Goal: Task Accomplishment & Management: Use online tool/utility

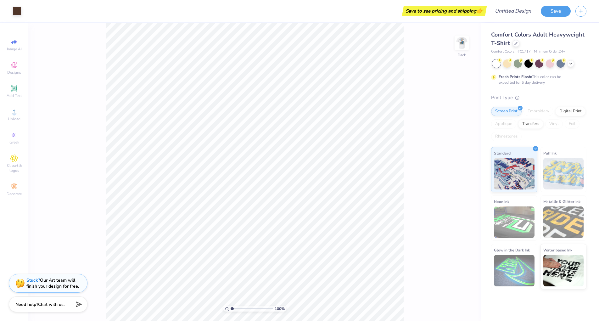
click at [230, 308] on div "100 %" at bounding box center [255, 309] width 63 height 6
click at [232, 308] on div "100 %" at bounding box center [255, 309] width 63 height 6
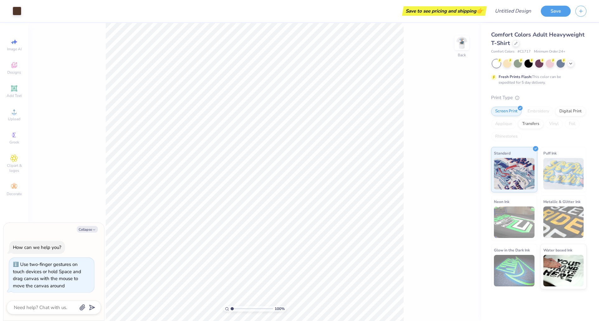
drag, startPoint x: 232, startPoint y: 308, endPoint x: 199, endPoint y: 309, distance: 33.1
type input "1"
click at [199, 309] on div "100 %" at bounding box center [255, 172] width 298 height 298
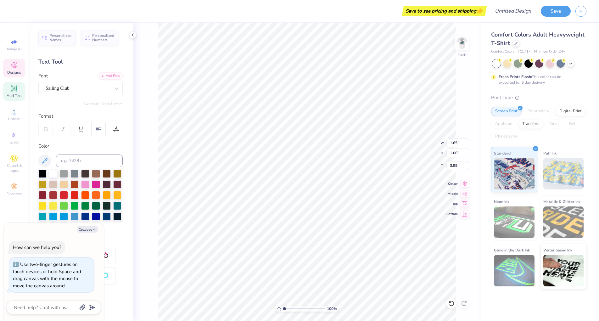
type textarea "x"
type textarea "k"
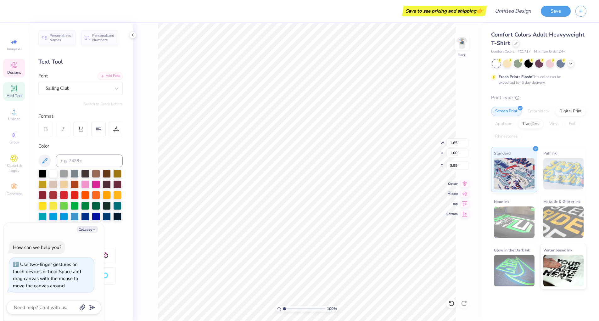
type textarea "x"
type textarea "k\"
type textarea "x"
type textarea "k"
type textarea "x"
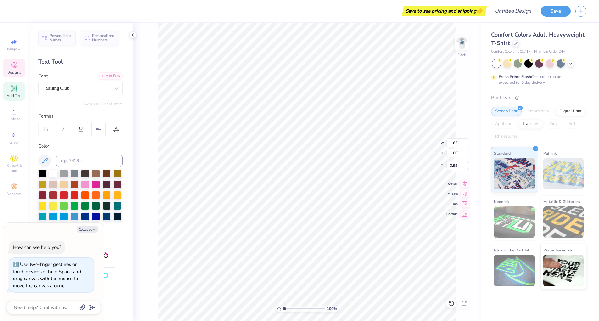
scroll to position [5, 0]
type textarea "x"
type textarea "r"
type textarea "x"
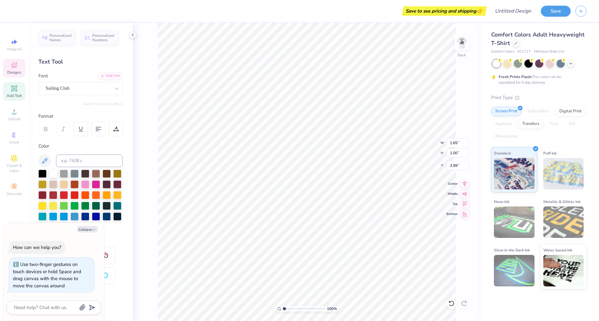
type textarea "rE"
type textarea "x"
type textarea "r"
type textarea "x"
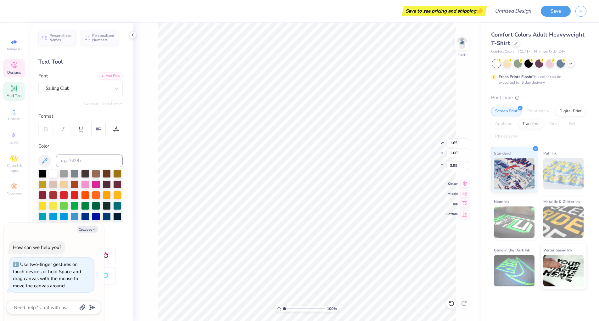
type textarea "r"
type textarea "x"
type textarea "R"
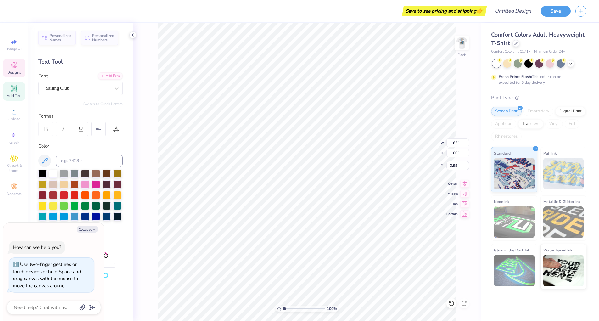
type textarea "x"
type textarea "RE"
type textarea "x"
type textarea "RES"
type textarea "x"
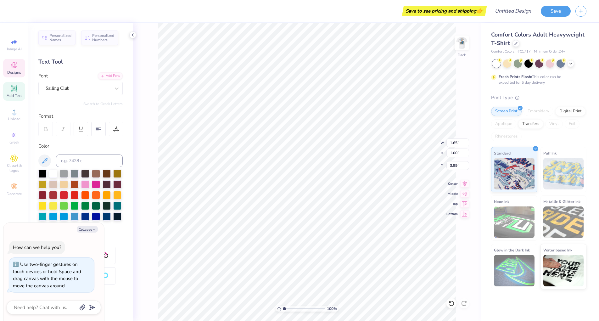
type textarea "RESE"
type textarea "x"
type textarea "[PERSON_NAME]"
type textarea "x"
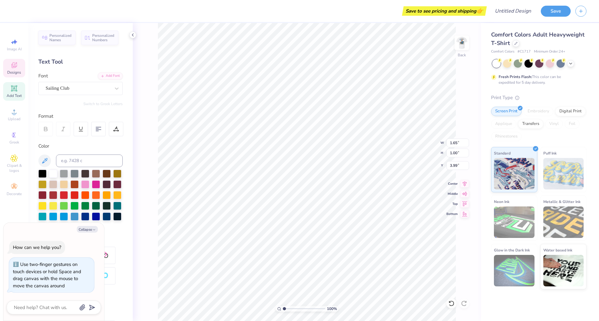
type textarea "RESERV"
type textarea "x"
type textarea "RESERVE"
type textarea "x"
type textarea "RESERV"
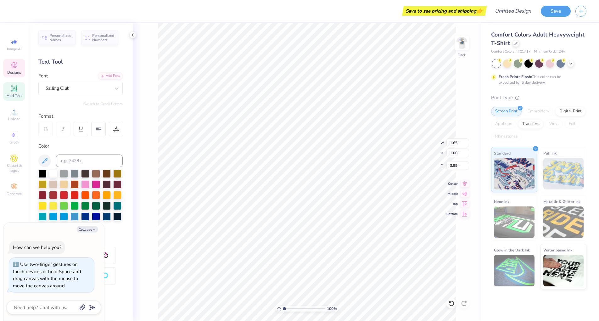
type textarea "x"
type textarea "[PERSON_NAME]"
type textarea "x"
type textarea "RESE"
type textarea "x"
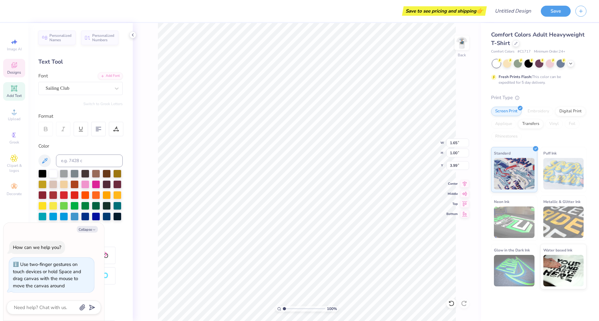
type textarea "RES"
type textarea "x"
type textarea "RE"
type textarea "x"
type textarea "R"
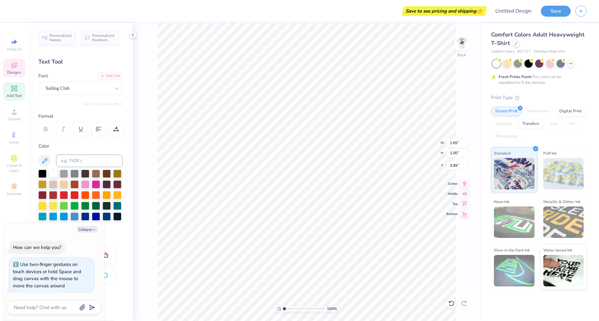
type textarea "x"
type textarea "V"
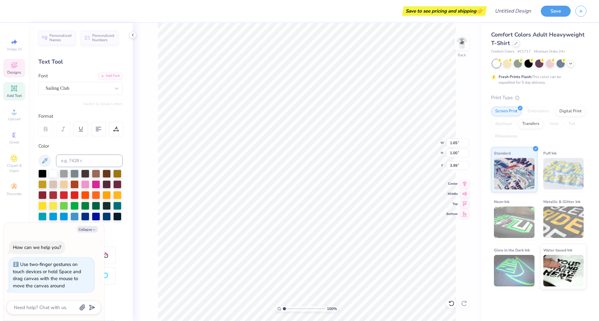
type textarea "x"
type textarea "Va"
type textarea "x"
type textarea "V"
type textarea "x"
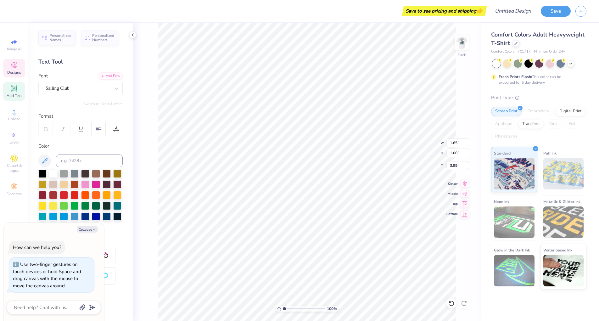
scroll to position [5, 0]
type textarea "x"
type textarea "R"
type textarea "x"
type textarea "RE"
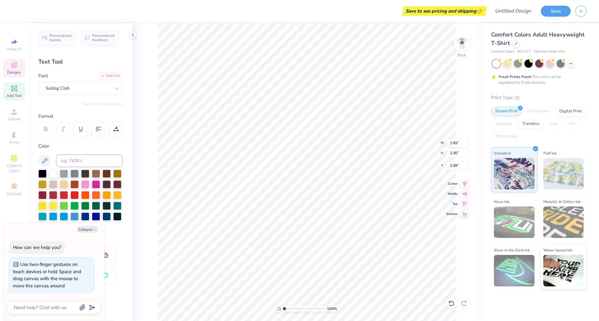
type textarea "x"
type textarea "RES"
type textarea "x"
type textarea "RESE"
type textarea "x"
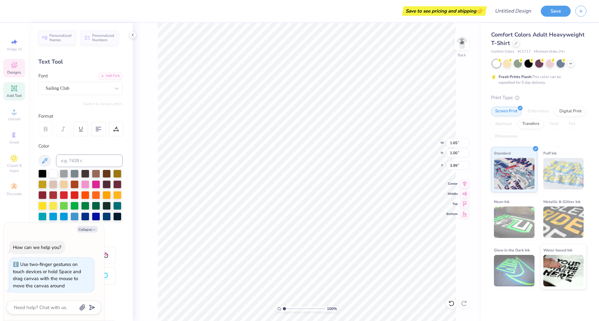
type textarea "[PERSON_NAME]"
type textarea "x"
type textarea "RESERV"
type textarea "x"
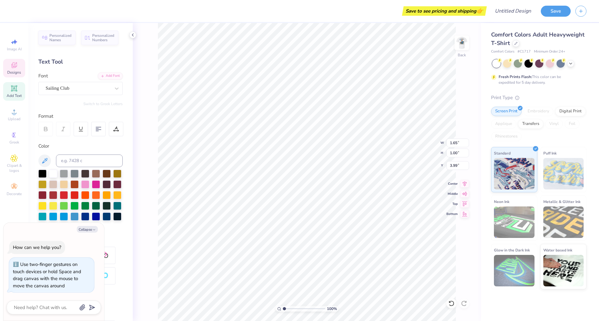
type textarea "RESERVE"
type textarea "x"
type input "0.36"
type input "5.31"
type textarea "x"
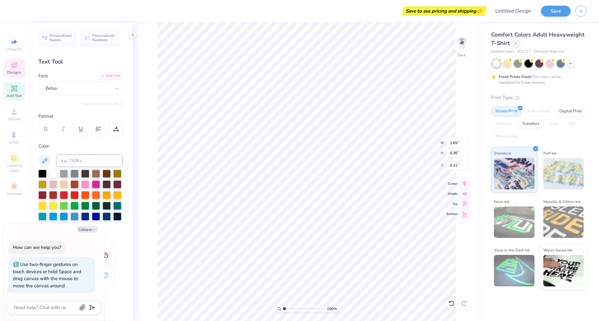
type input "5.33"
type textarea "x"
type textarea "FALL"
type textarea "x"
type textarea "FALL"
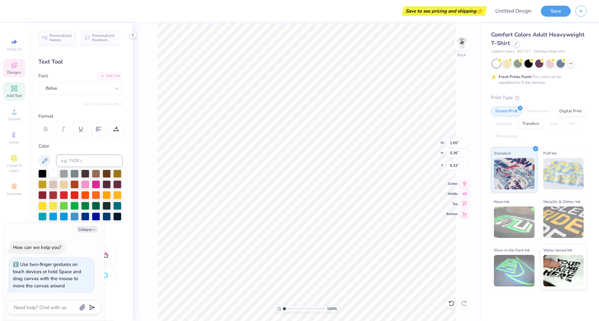
type textarea "x"
type textarea "FAL"
type textarea "x"
type textarea "FA"
type textarea "x"
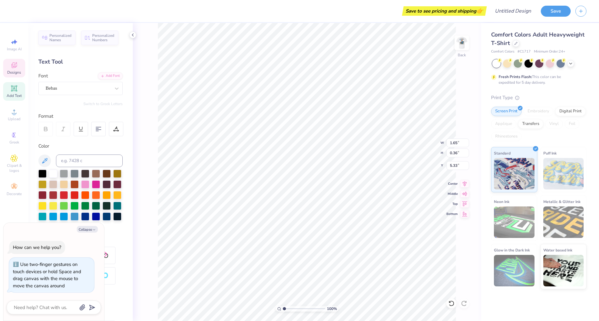
type textarea "F"
type textarea "x"
type textarea "R"
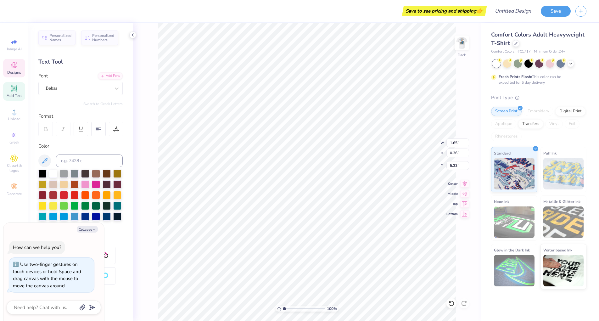
type textarea "x"
type textarea "RE"
type textarea "x"
type textarea "REI"
type textarea "x"
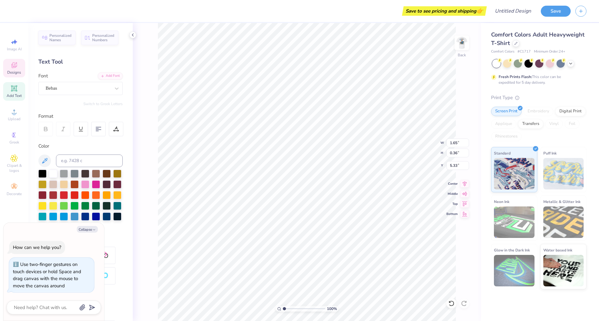
type textarea "REIG"
type textarea "x"
type textarea "REIGN"
type textarea "x"
type input "3.84"
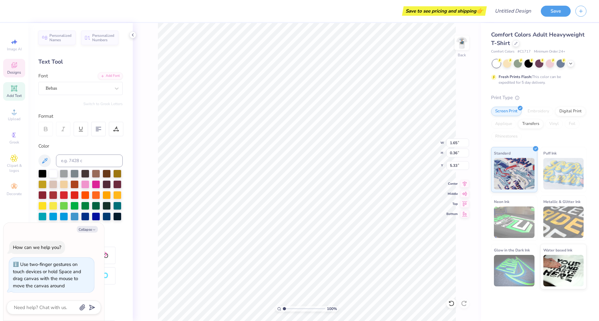
type input "1.03"
type input "3.98"
type textarea "x"
type textarea "o"
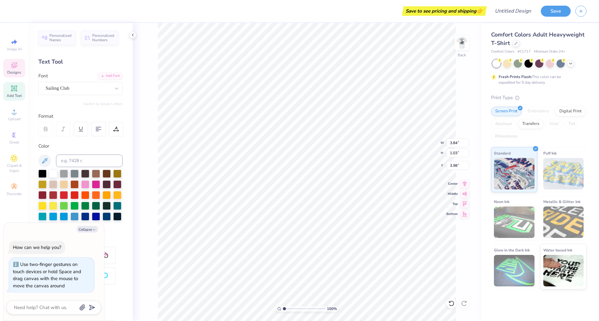
type textarea "x"
type textarea "ox"
type textarea "x"
type textarea "o"
type textarea "x"
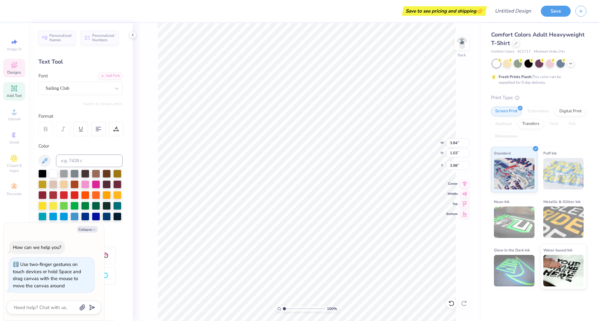
type textarea "x"
type textarea "O"
type textarea "x"
type textarea "OX"
type textarea "x"
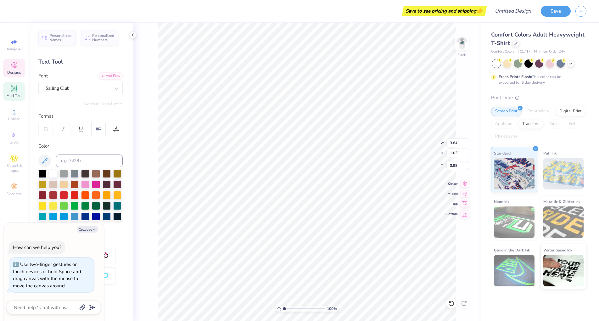
type textarea "OXF"
type textarea "x"
type textarea "OXFO"
type textarea "x"
type textarea "OXFOR"
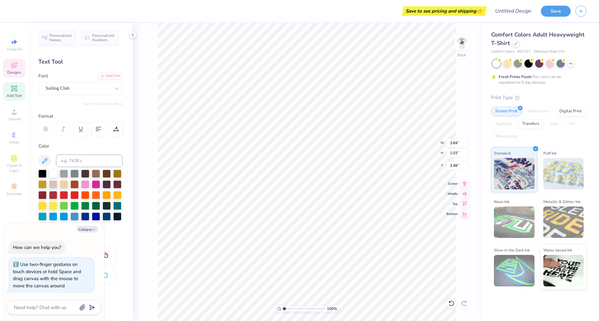
scroll to position [5, 2]
type textarea "x"
type textarea "[GEOGRAPHIC_DATA]"
type textarea "x"
type input "0.93"
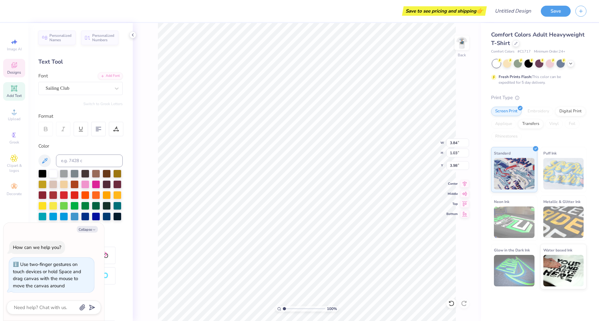
type input "0.36"
type input "5.33"
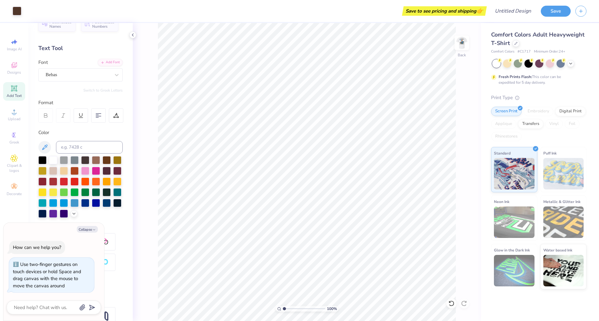
click at [17, 93] on div "Add Text" at bounding box center [14, 91] width 22 height 19
click at [453, 305] on icon at bounding box center [452, 303] width 6 height 6
click at [452, 303] on icon at bounding box center [452, 303] width 6 height 6
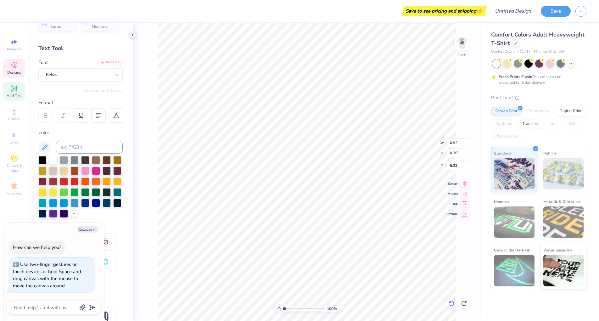
scroll to position [5, 1]
type textarea "x"
type input "5.01"
click at [456, 305] on div at bounding box center [452, 303] width 10 height 10
click at [456, 303] on div at bounding box center [452, 303] width 10 height 10
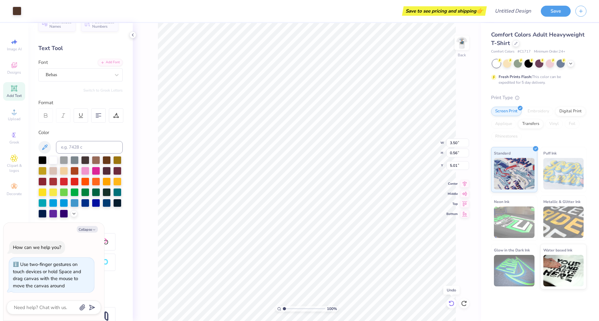
type textarea "x"
type input "5.13"
type textarea "x"
type textarea "REIN"
type textarea "x"
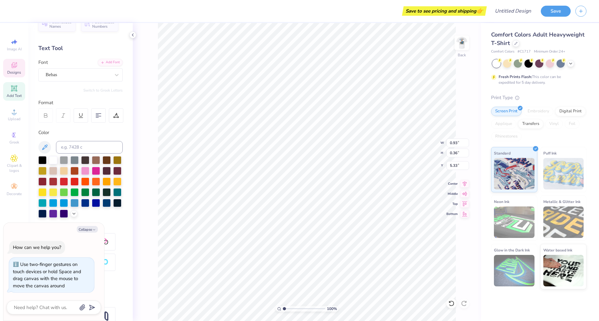
type textarea "REN"
type textarea "x"
type textarea "RN"
type textarea "x"
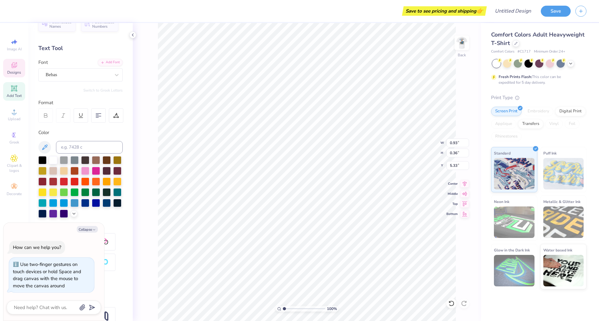
type textarea "REN"
type textarea "x"
type textarea "RESN"
type textarea "x"
type textarea "RESEN"
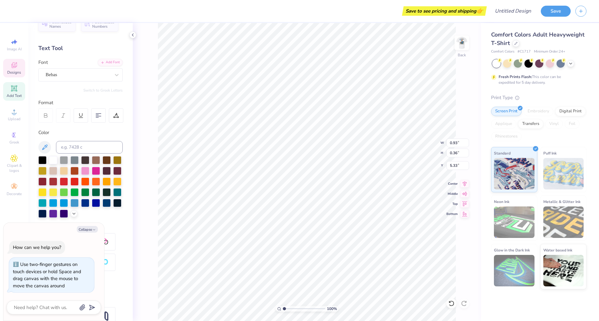
type textarea "x"
type textarea "RESERN"
type textarea "x"
type textarea "RESERVN"
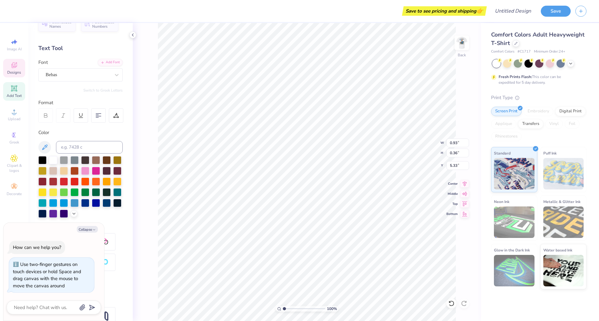
type textarea "x"
type textarea "RESERVEN"
type textarea "x"
type textarea "RESERVE"
click at [463, 42] on img at bounding box center [462, 42] width 25 height 25
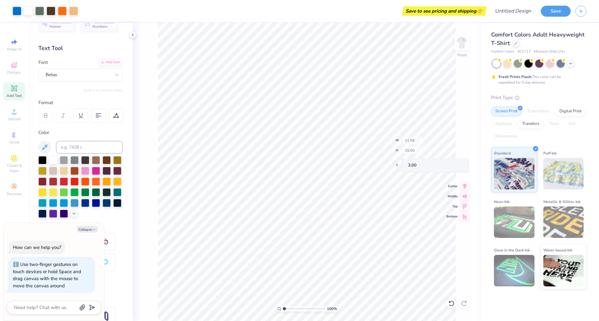
type textarea "x"
type input "3.45"
type textarea "x"
type textarea "TAU EPSILON"
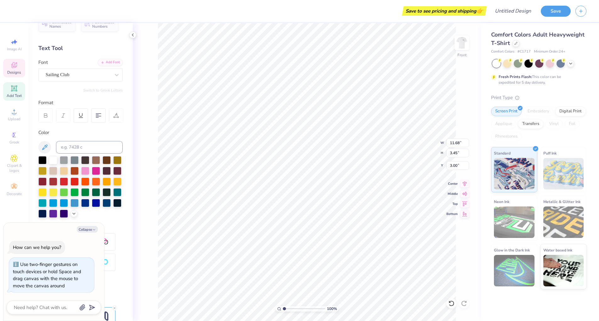
type textarea "x"
type textarea "TAU EPSILON"
type textarea "x"
type textarea "TA EPSILON"
type textarea "x"
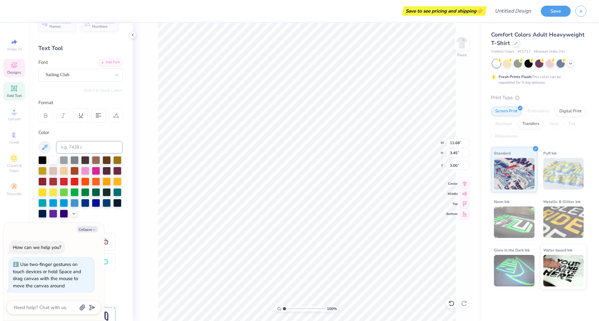
type textarea "T EPSILON"
type textarea "x"
type textarea "EPSILON"
type textarea "x"
type textarea "EP"
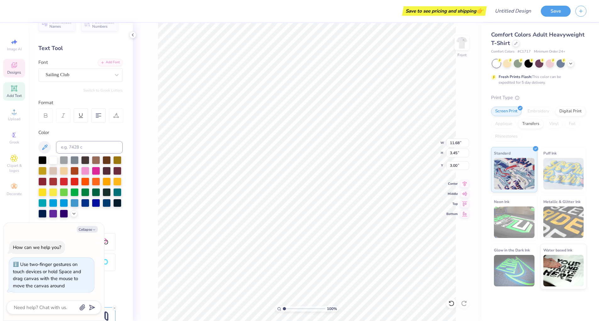
type textarea "x"
type textarea "E"
type textarea "x"
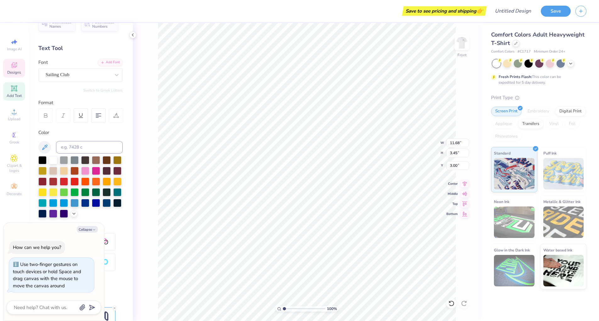
type textarea "o"
type textarea "x"
type textarea "ox"
type textarea "x"
type textarea "oxf"
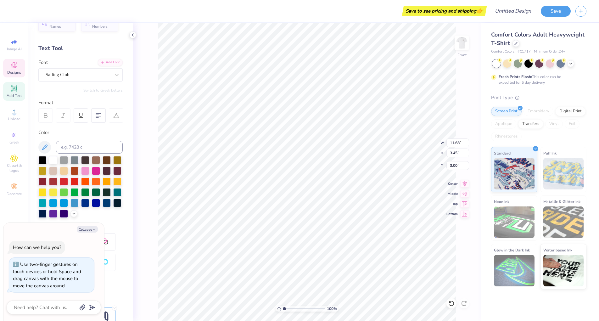
type textarea "x"
type textarea "ox"
type textarea "x"
type textarea "o"
type textarea "x"
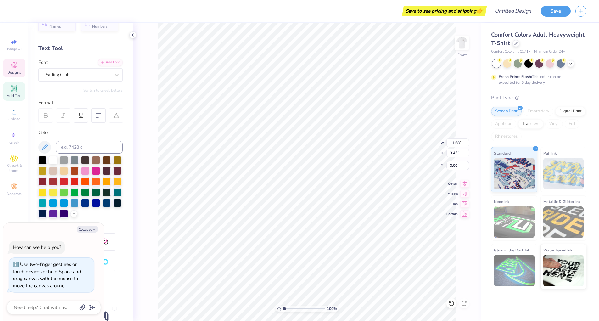
type textarea "x"
type textarea "R"
type textarea "x"
type textarea "RO"
type textarea "x"
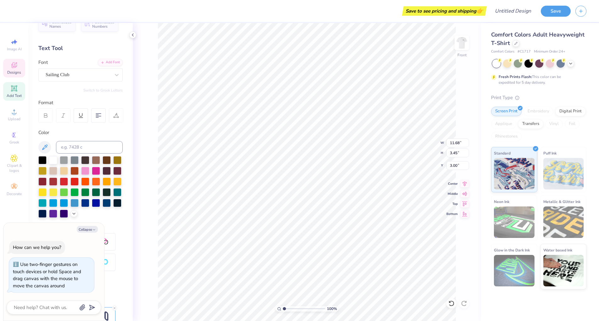
type textarea "ROC"
type textarea "x"
type textarea "ROCK"
type textarea "x"
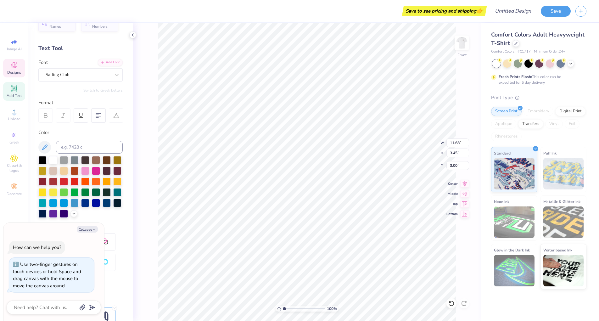
type textarea "ROCKY"
type textarea "x"
type textarea "ROCKY"
type textarea "x"
type textarea "ROCKY R"
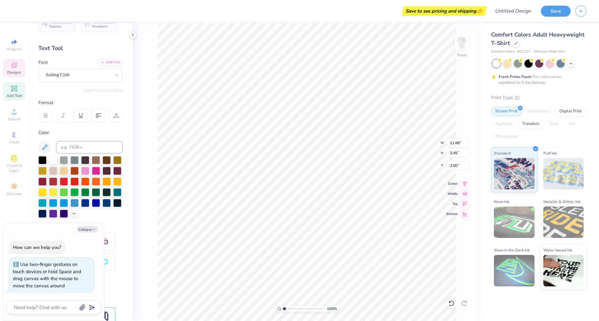
type textarea "x"
type textarea "ROCKY RE"
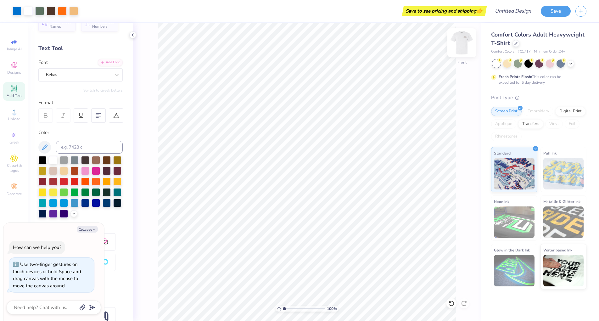
click at [459, 49] on img at bounding box center [462, 42] width 25 height 25
click at [459, 49] on div at bounding box center [462, 42] width 29 height 29
click at [455, 307] on div at bounding box center [452, 303] width 10 height 10
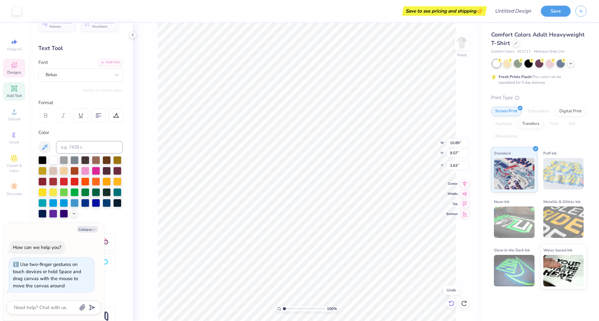
click at [452, 303] on icon at bounding box center [452, 303] width 6 height 6
click at [461, 302] on div at bounding box center [464, 303] width 10 height 10
click at [466, 303] on icon at bounding box center [465, 301] width 1 height 1
click at [468, 48] on img at bounding box center [462, 42] width 25 height 25
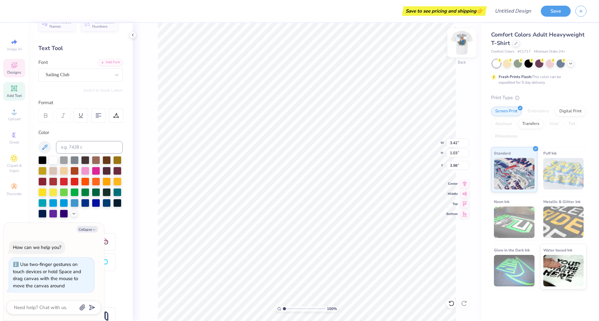
scroll to position [5, 2]
click at [462, 36] on img at bounding box center [462, 42] width 25 height 25
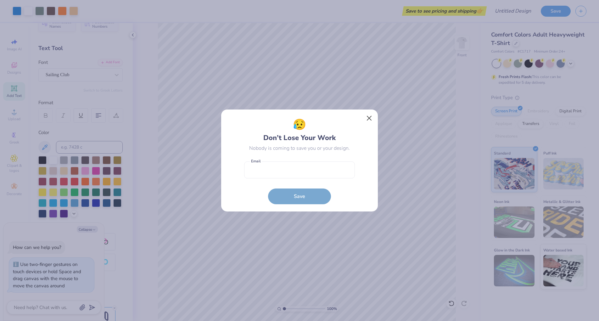
click at [370, 121] on button "Close" at bounding box center [370, 118] width 12 height 12
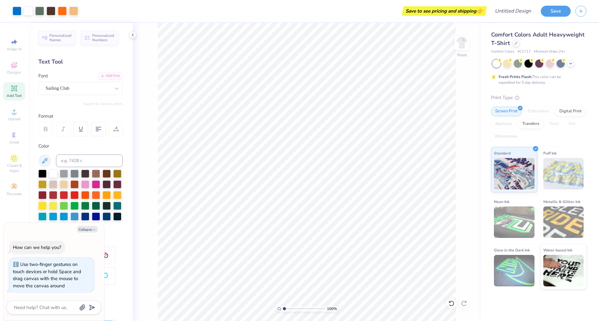
scroll to position [0, 0]
click at [18, 70] on div "Designs" at bounding box center [14, 68] width 22 height 19
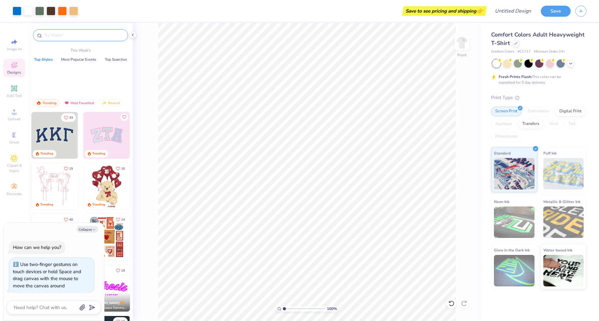
click at [78, 37] on input "text" at bounding box center [83, 35] width 81 height 6
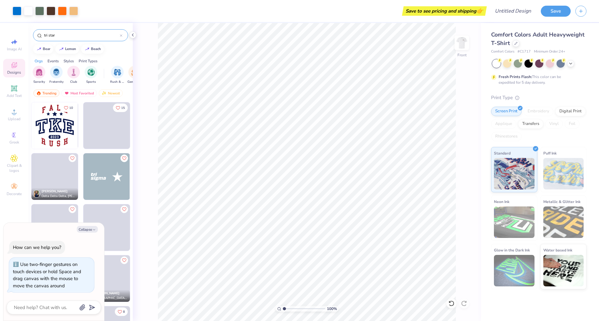
drag, startPoint x: 119, startPoint y: 58, endPoint x: 114, endPoint y: 59, distance: 5.4
click at [114, 59] on div "Orgs Events Styles Print Types" at bounding box center [80, 59] width 105 height 9
click at [14, 46] on div "Image AI" at bounding box center [14, 45] width 22 height 19
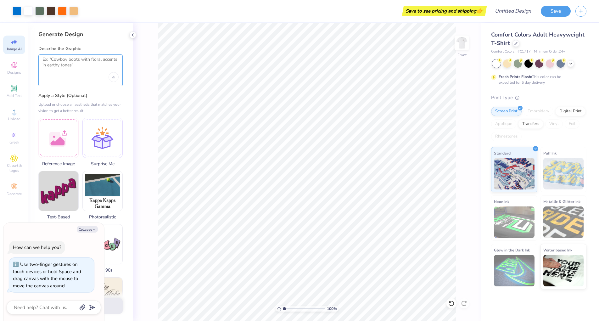
click at [86, 68] on textarea at bounding box center [81, 65] width 76 height 16
drag, startPoint x: 73, startPoint y: 76, endPoint x: 81, endPoint y: 73, distance: 8.0
click at [73, 76] on div "[US_STATE]'s tri star logo" at bounding box center [80, 70] width 84 height 32
click at [88, 229] on button "Collapse" at bounding box center [87, 229] width 21 height 7
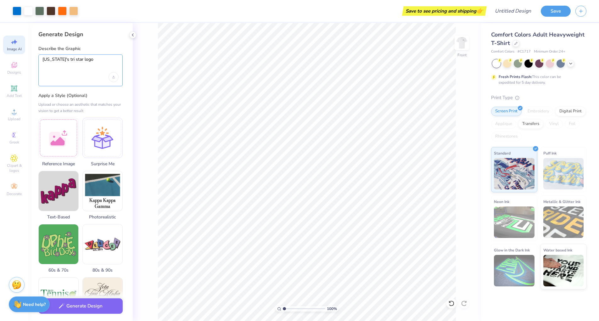
click at [110, 68] on textarea "[US_STATE]'s tri star logo" at bounding box center [81, 65] width 76 height 16
click at [99, 62] on textarea "[US_STATE]'s tri star logo" at bounding box center [81, 65] width 76 height 16
click at [113, 80] on div "Upload image" at bounding box center [114, 77] width 10 height 10
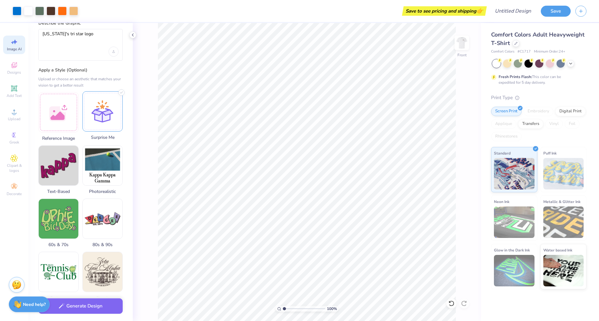
scroll to position [26, 0]
click at [105, 127] on div at bounding box center [102, 110] width 40 height 40
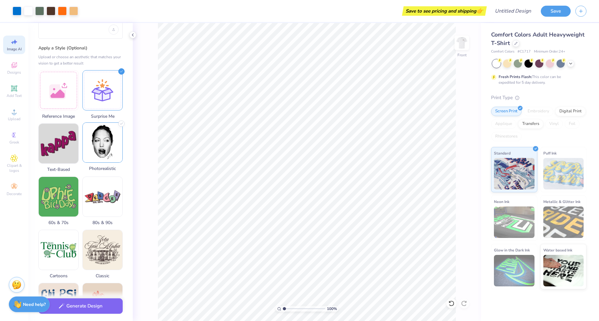
scroll to position [38, 0]
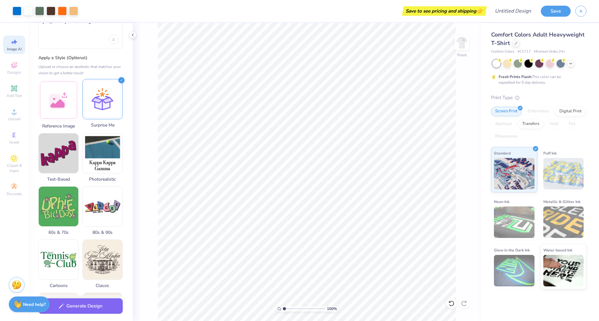
click at [113, 116] on div at bounding box center [102, 99] width 40 height 40
click at [108, 308] on button "Generate Design" at bounding box center [80, 304] width 84 height 15
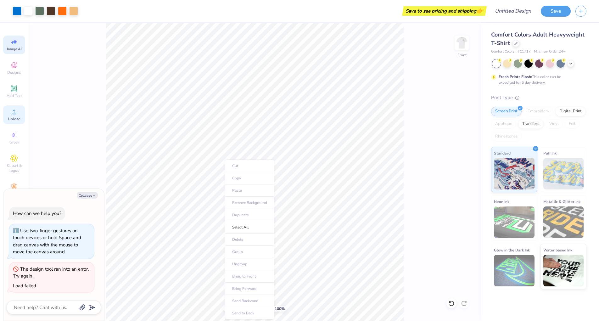
click at [9, 118] on span "Upload" at bounding box center [14, 118] width 13 height 5
click at [17, 73] on span "Designs" at bounding box center [14, 72] width 14 height 5
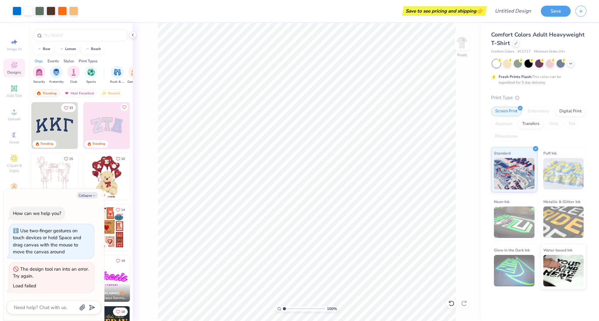
drag, startPoint x: 87, startPoint y: 196, endPoint x: 91, endPoint y: 186, distance: 11.0
click at [88, 196] on button "Collapse" at bounding box center [87, 195] width 21 height 7
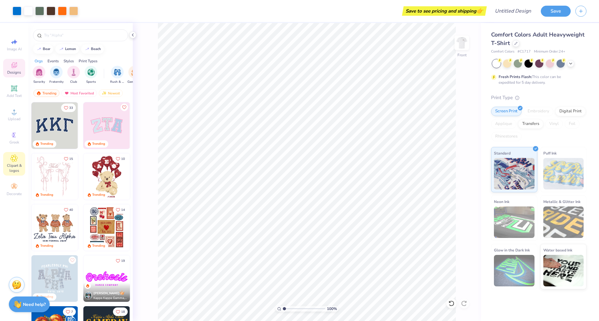
click at [19, 165] on span "Clipart & logos" at bounding box center [14, 168] width 22 height 10
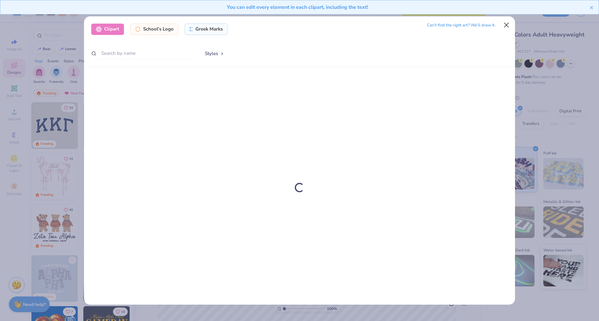
click at [505, 26] on button "Close" at bounding box center [507, 25] width 12 height 12
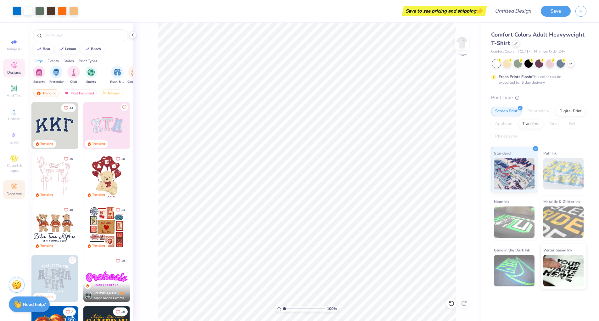
click at [14, 187] on icon at bounding box center [14, 186] width 6 height 4
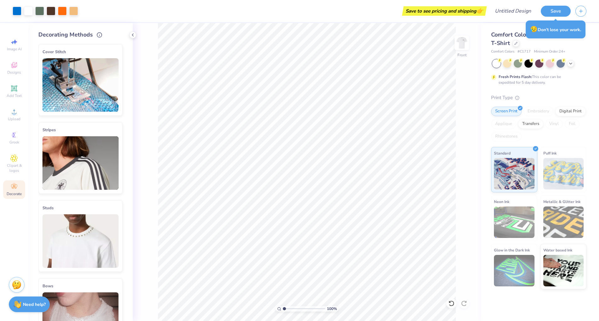
click at [14, 187] on icon at bounding box center [14, 186] width 6 height 4
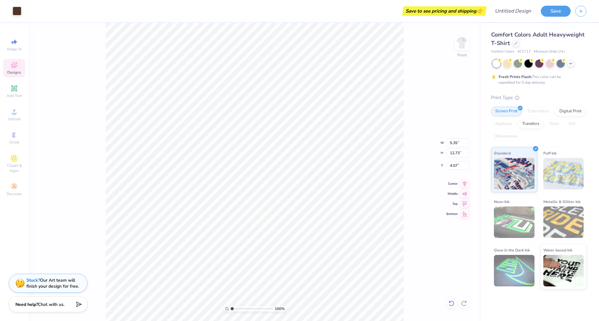
click at [451, 304] on icon at bounding box center [452, 303] width 6 height 6
click at [408, 287] on div "100 % Front W 5.35 5.35 " H 12.73 12.73 " Y 4.07 4.07 " Center Middle Top Bottom" at bounding box center [254, 172] width 453 height 298
